Goal: Contribute content

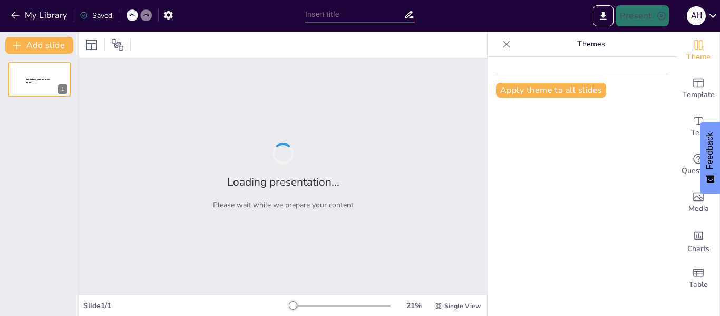
type input "Explorando Métodos de Valuación de Puestos a Través de una Revista Interactiva"
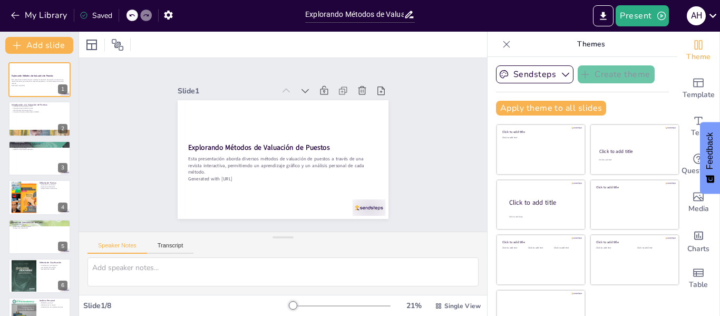
click at [289, 304] on div at bounding box center [339, 305] width 101 height 8
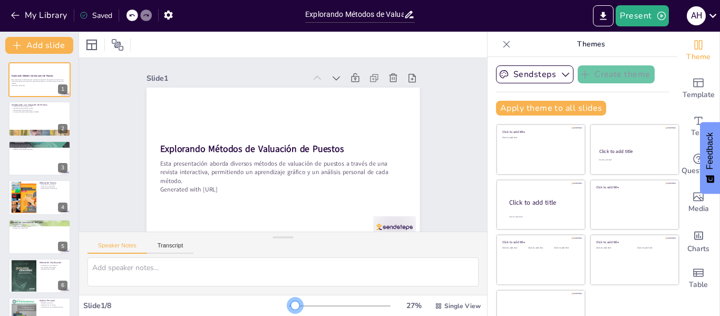
click at [289, 305] on div at bounding box center [292, 305] width 6 height 1
click at [29, 126] on div at bounding box center [39, 119] width 63 height 36
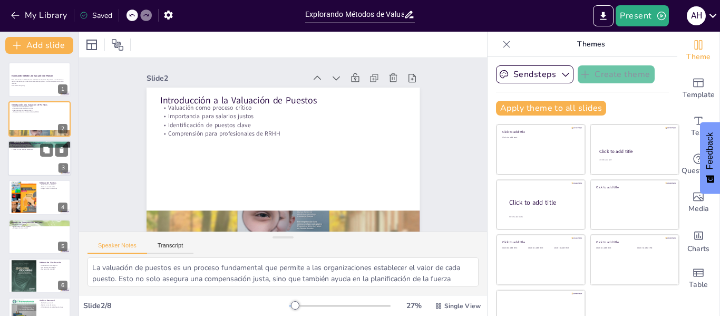
click at [24, 157] on div at bounding box center [39, 158] width 63 height 36
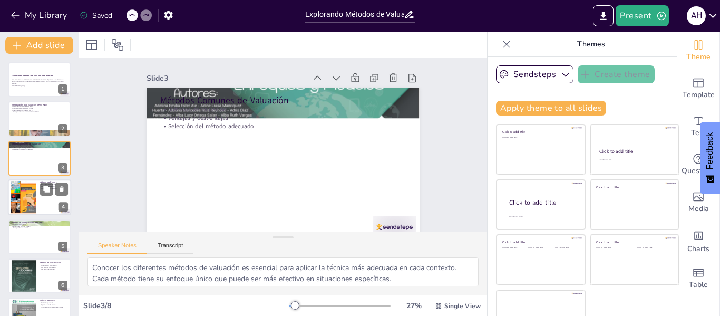
click at [28, 189] on div at bounding box center [23, 197] width 61 height 32
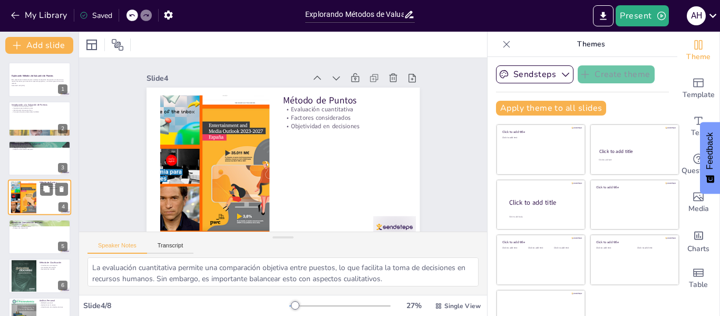
scroll to position [13, 0]
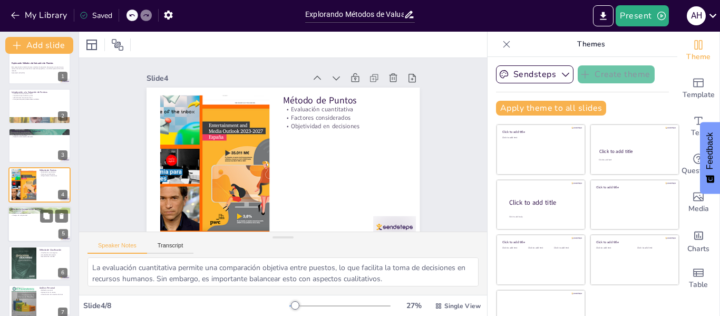
click at [29, 220] on div at bounding box center [39, 224] width 63 height 36
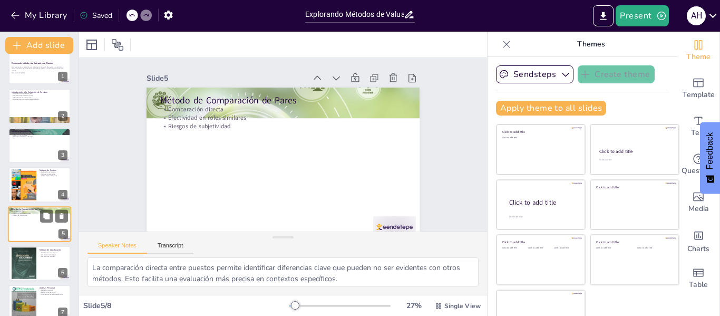
scroll to position [52, 0]
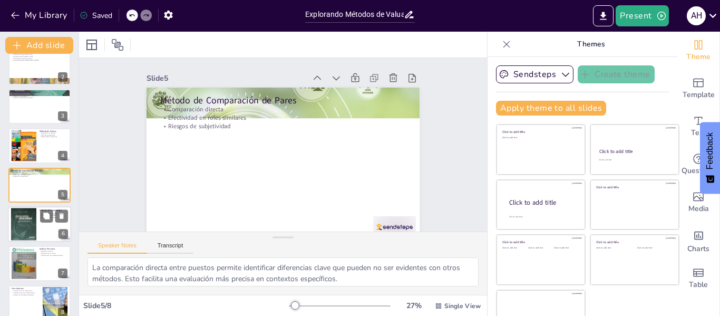
click at [37, 231] on div at bounding box center [39, 224] width 63 height 36
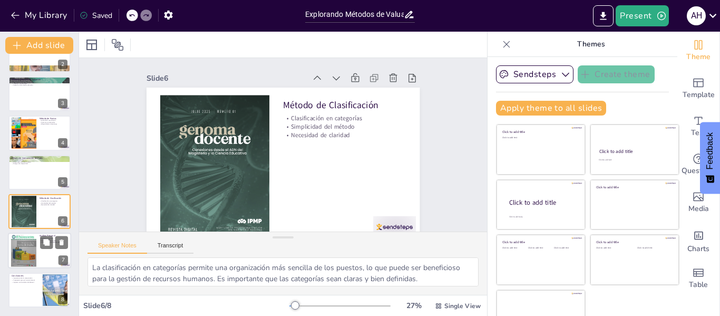
click at [36, 257] on div at bounding box center [23, 250] width 25 height 36
type textarea "La reflexión personal es clave para el aprendizaje. Al considerar sus propias e…"
